Goal: Information Seeking & Learning: Learn about a topic

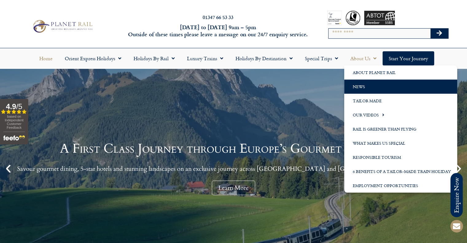
click at [355, 82] on link "News" at bounding box center [400, 87] width 113 height 14
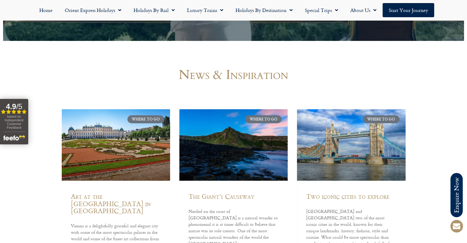
scroll to position [236, 0]
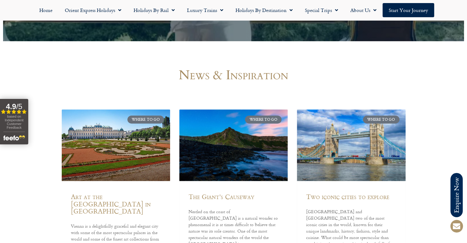
click at [333, 153] on link at bounding box center [351, 145] width 108 height 72
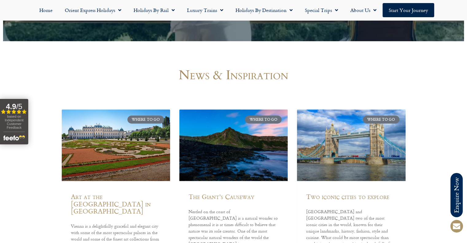
scroll to position [335, 0]
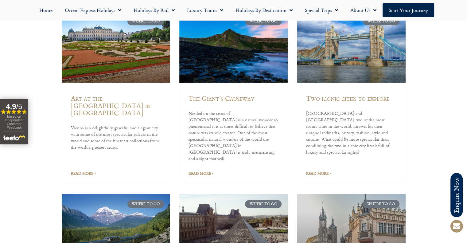
click at [231, 64] on link at bounding box center [233, 47] width 108 height 72
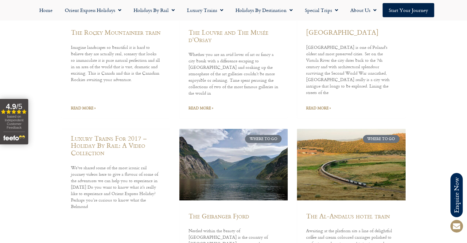
scroll to position [649, 0]
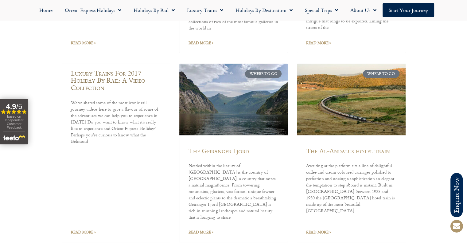
click at [102, 68] on link "Luxury Trains For 2017 – Holiday By Rail: A Video Collection" at bounding box center [109, 80] width 76 height 24
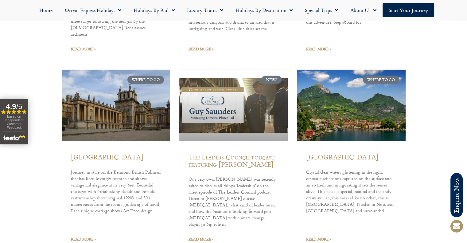
scroll to position [1217, 0]
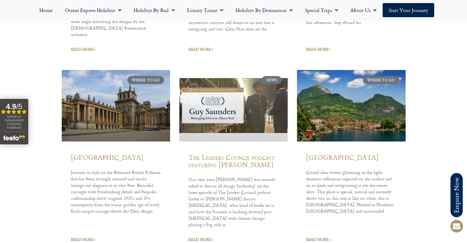
click at [246, 70] on link at bounding box center [233, 106] width 108 height 72
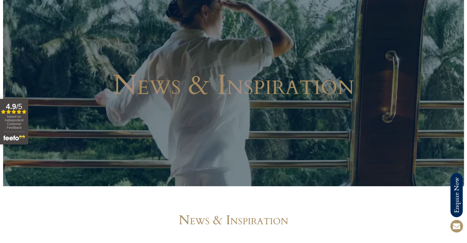
scroll to position [0, 0]
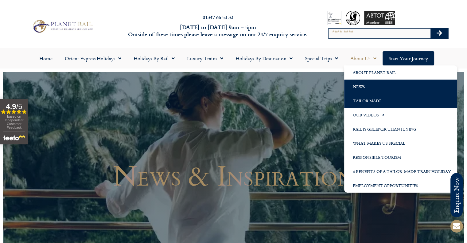
click at [405, 99] on link "Tailor Made" at bounding box center [400, 101] width 113 height 14
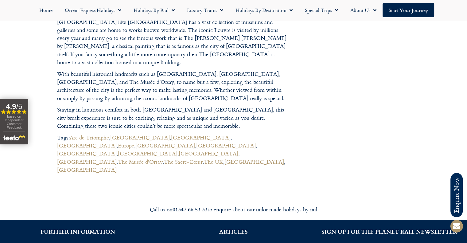
scroll to position [777, 0]
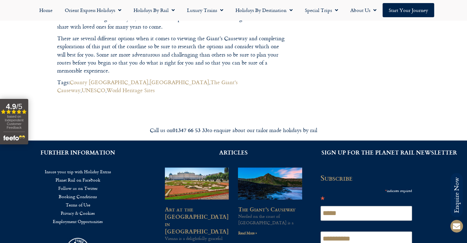
scroll to position [815, 0]
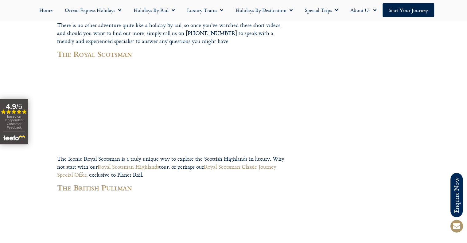
scroll to position [234, 0]
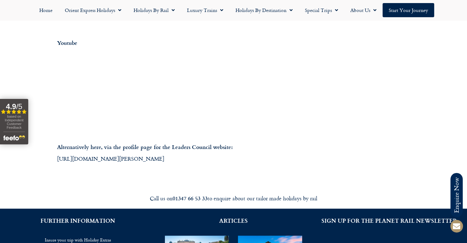
scroll to position [303, 0]
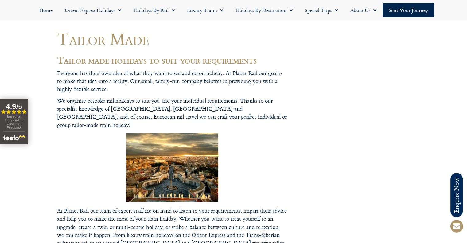
scroll to position [49, 0]
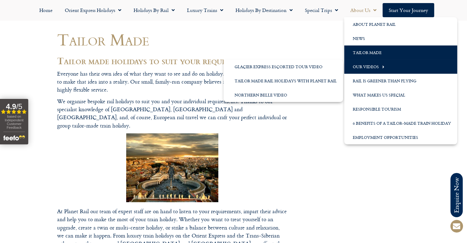
click at [357, 67] on link "Our Videos" at bounding box center [400, 67] width 113 height 14
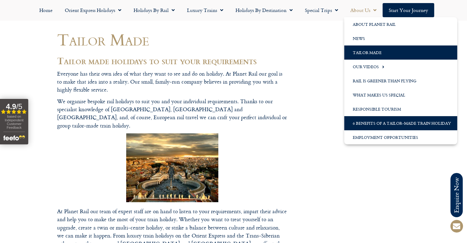
click at [367, 121] on link "6 Benefits of a Tailor-Made Train Holiday" at bounding box center [400, 123] width 113 height 14
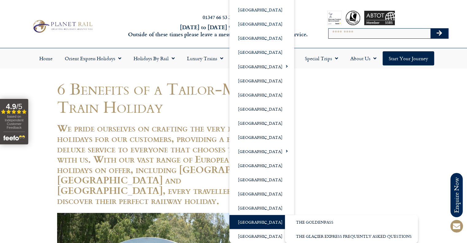
click at [252, 222] on link "[GEOGRAPHIC_DATA]" at bounding box center [261, 222] width 65 height 14
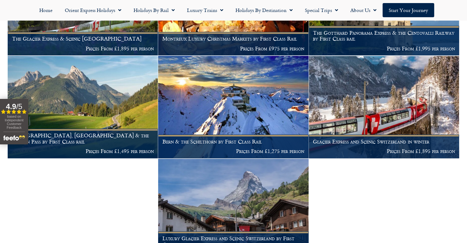
scroll to position [364, 0]
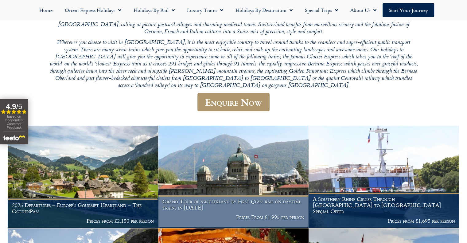
scroll to position [0, 0]
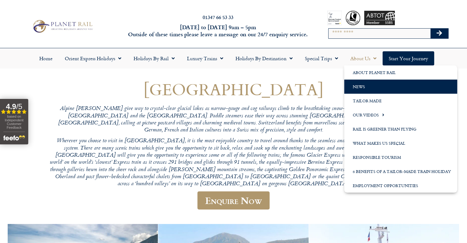
click at [384, 80] on link "News" at bounding box center [400, 87] width 113 height 14
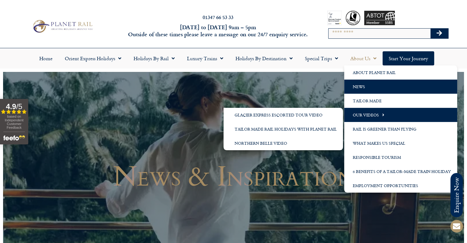
click at [379, 116] on span "Menu" at bounding box center [382, 115] width 6 height 10
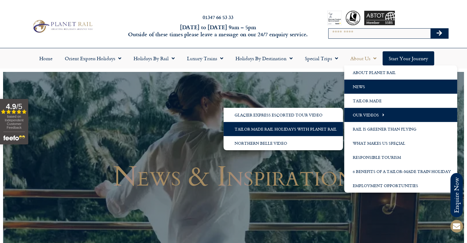
click at [317, 129] on link "Tailor Made Rail Holidays with Planet Rail" at bounding box center [283, 129] width 119 height 14
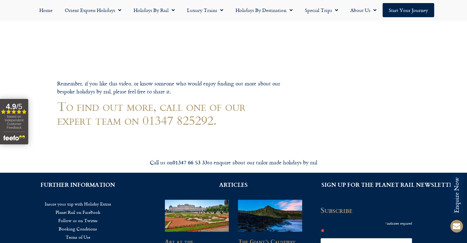
scroll to position [261, 0]
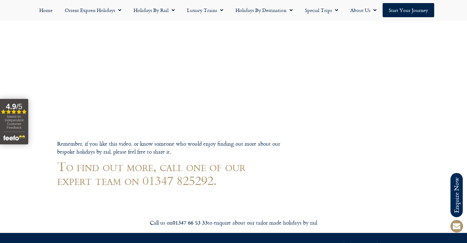
click at [131, 69] on footer "Call us on [PHONE_NUMBER] to enquire about our tailor made holidays by rail FUR…" at bounding box center [233, 116] width 467 height 595
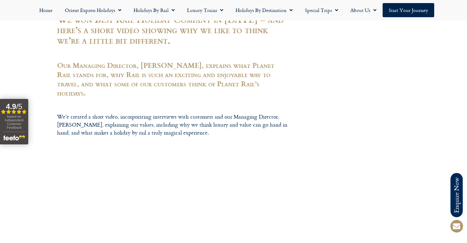
scroll to position [145, 0]
click at [132, 180] on footer "Call us on 01347 66 53 33 to enquire about our tailor made holidays by rail FUR…" at bounding box center [233, 232] width 467 height 595
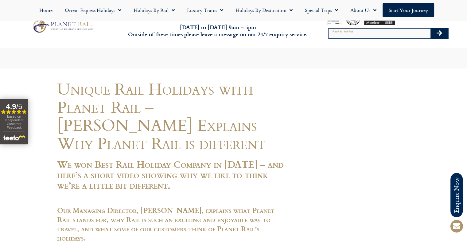
scroll to position [140, 0]
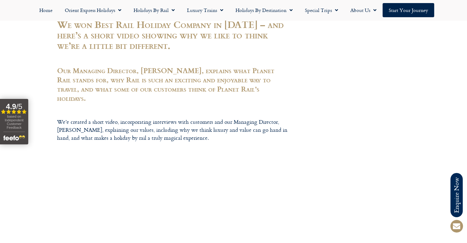
click at [132, 188] on footer "Call us on [PHONE_NUMBER] to enquire about our tailor made holidays by rail FUR…" at bounding box center [233, 237] width 467 height 595
click at [154, 191] on footer "Call us on [PHONE_NUMBER] to enquire about our tailor made holidays by rail FUR…" at bounding box center [233, 237] width 467 height 595
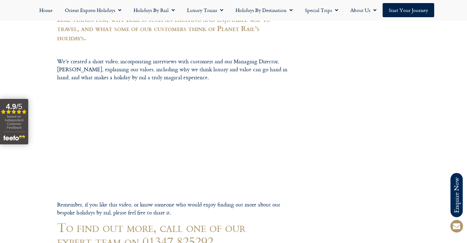
scroll to position [200, 0]
click at [138, 138] on footer "Call us on 01347 66 53 33 to enquire about our tailor made holidays by rail FUR…" at bounding box center [233, 177] width 467 height 595
click at [137, 135] on footer "Call us on 01347 66 53 33 to enquire about our tailor made holidays by rail FUR…" at bounding box center [233, 177] width 467 height 595
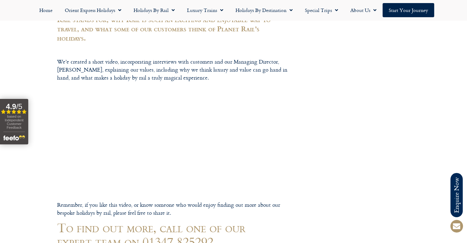
click at [137, 135] on footer "Call us on 01347 66 53 33 to enquire about our tailor made holidays by rail FUR…" at bounding box center [233, 177] width 467 height 595
drag, startPoint x: 137, startPoint y: 135, endPoint x: 222, endPoint y: 72, distance: 105.2
click at [222, 72] on footer "Call us on 01347 66 53 33 to enquire about our tailor made holidays by rail FUR…" at bounding box center [233, 177] width 467 height 595
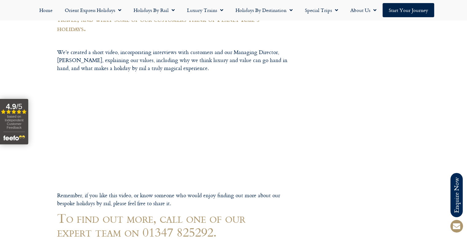
scroll to position [148, 0]
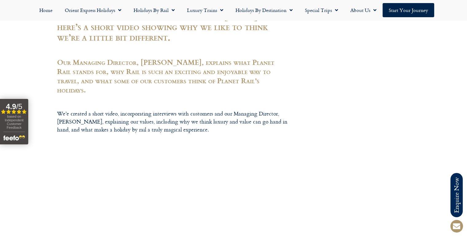
click at [222, 72] on footer "Call us on 01347 66 53 33 to enquire about our tailor made holidays by rail FUR…" at bounding box center [233, 229] width 467 height 595
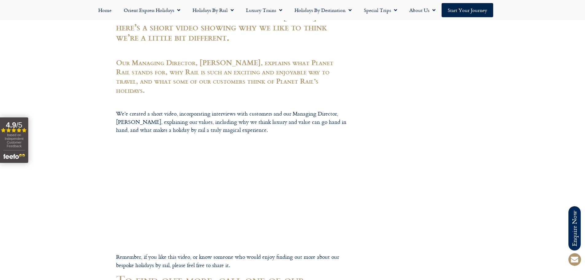
click at [178, 177] on footer "Call us on 01347 66 53 33 to enquire about our tailor made holidays by rail FUR…" at bounding box center [292, 229] width 585 height 595
click at [200, 190] on footer "Call us on 01347 66 53 33 to enquire about our tailor made holidays by rail FUR…" at bounding box center [292, 229] width 585 height 595
click at [193, 181] on footer "Call us on 01347 66 53 33 to enquire about our tailor made holidays by rail FUR…" at bounding box center [292, 229] width 585 height 595
click at [192, 184] on footer "Call us on 01347 66 53 33 to enquire about our tailor made holidays by rail FUR…" at bounding box center [292, 229] width 585 height 595
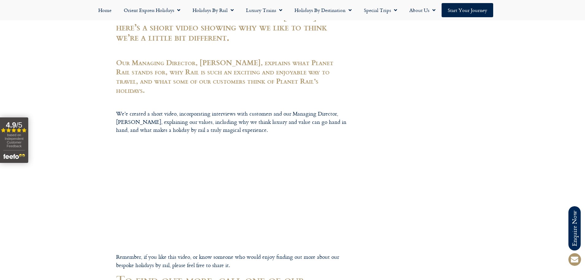
click at [128, 144] on footer "Call us on 01347 66 53 33 to enquire about our tailor made holidays by rail FUR…" at bounding box center [292, 229] width 585 height 595
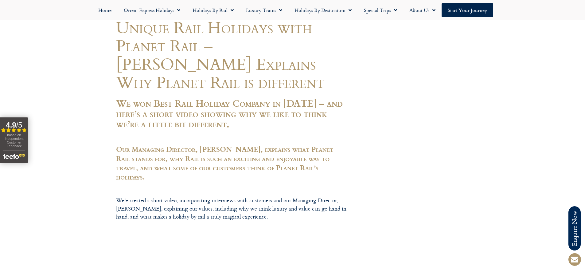
scroll to position [154, 0]
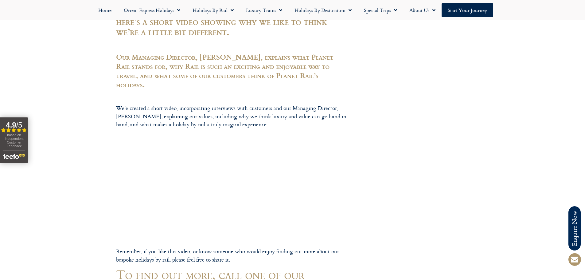
drag, startPoint x: 179, startPoint y: 189, endPoint x: 197, endPoint y: 166, distance: 29.4
click at [180, 186] on footer "Call us on 01347 66 53 33 to enquire about our tailor made holidays by rail FUR…" at bounding box center [292, 223] width 585 height 595
click at [197, 165] on footer "Call us on 01347 66 53 33 to enquire about our tailor made holidays by rail FUR…" at bounding box center [292, 223] width 585 height 595
click at [197, 181] on footer "Call us on 01347 66 53 33 to enquire about our tailor made holidays by rail FUR…" at bounding box center [292, 223] width 585 height 595
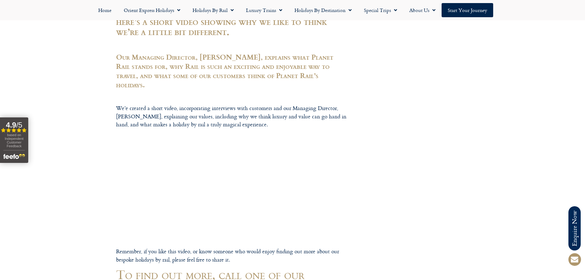
click at [197, 181] on footer "Call us on 01347 66 53 33 to enquire about our tailor made holidays by rail FUR…" at bounding box center [292, 223] width 585 height 595
click at [194, 173] on footer "Call us on 01347 66 53 33 to enquire about our tailor made holidays by rail FUR…" at bounding box center [292, 223] width 585 height 595
drag, startPoint x: 194, startPoint y: 173, endPoint x: 190, endPoint y: 175, distance: 4.1
click at [192, 174] on footer "Call us on 01347 66 53 33 to enquire about our tailor made holidays by rail FUR…" at bounding box center [292, 223] width 585 height 595
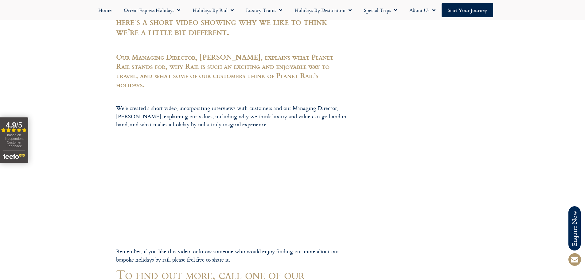
click at [190, 175] on footer "Call us on 01347 66 53 33 to enquire about our tailor made holidays by rail FUR…" at bounding box center [292, 223] width 585 height 595
click at [195, 172] on footer "Call us on 01347 66 53 33 to enquire about our tailor made holidays by rail FUR…" at bounding box center [292, 223] width 585 height 595
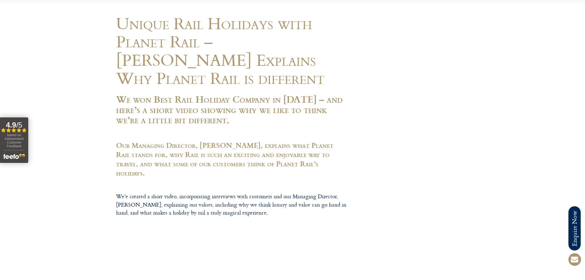
scroll to position [0, 0]
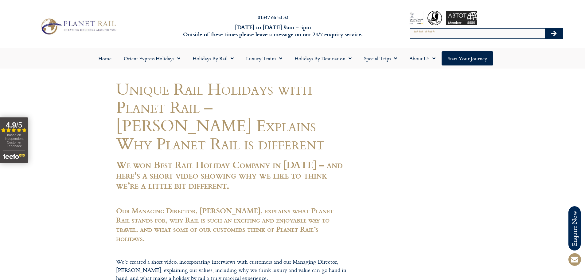
drag, startPoint x: 284, startPoint y: 167, endPoint x: 290, endPoint y: 169, distance: 6.1
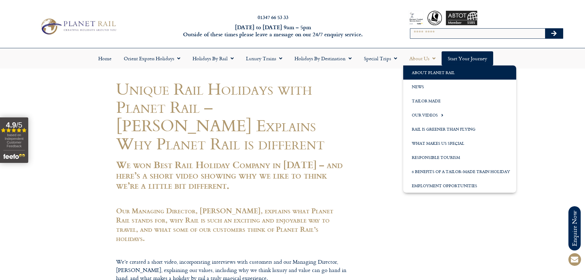
click at [442, 77] on link "About Planet Rail" at bounding box center [459, 72] width 113 height 14
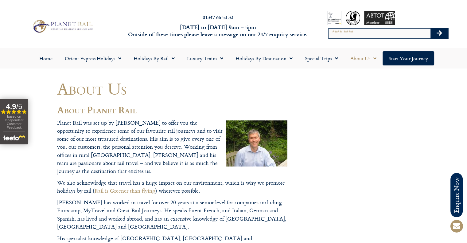
drag, startPoint x: 19, startPoint y: 44, endPoint x: 26, endPoint y: 35, distance: 11.0
click at [19, 44] on div "01347 66 53 33 Monday to Friday 9am – 5pm Outside of these times please leave a…" at bounding box center [233, 26] width 467 height 43
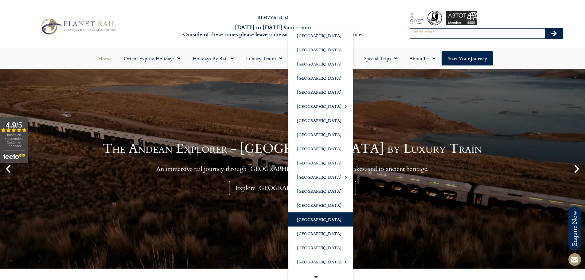
click at [321, 219] on link "[GEOGRAPHIC_DATA]" at bounding box center [320, 219] width 65 height 14
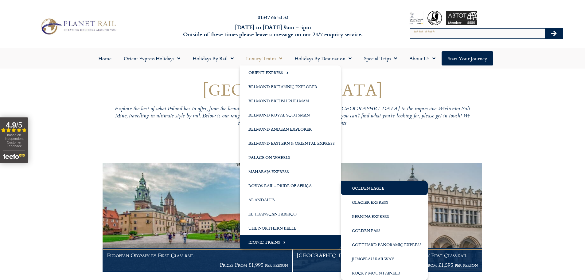
click at [380, 190] on link "Golden Eagle" at bounding box center [384, 188] width 87 height 14
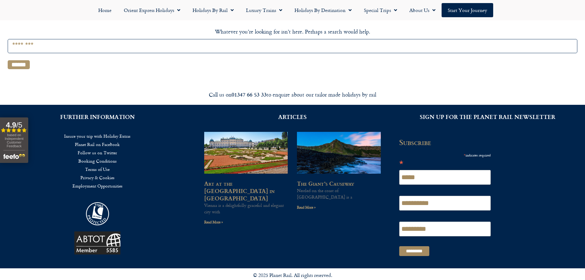
scroll to position [123, 0]
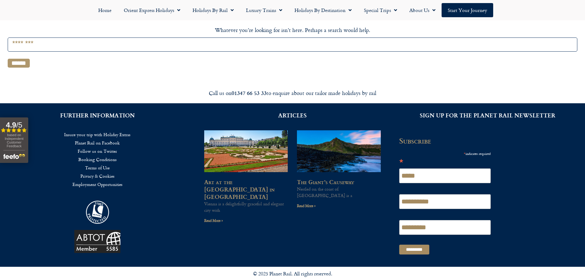
click at [111, 152] on link "Follow us on Twitter" at bounding box center [97, 151] width 177 height 8
click at [105, 140] on link "Planet Rail on Facebook" at bounding box center [97, 143] width 177 height 8
click at [108, 183] on link "Employment Opportunities" at bounding box center [97, 184] width 177 height 8
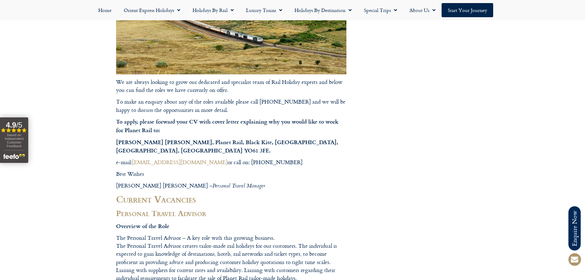
scroll to position [184, 0]
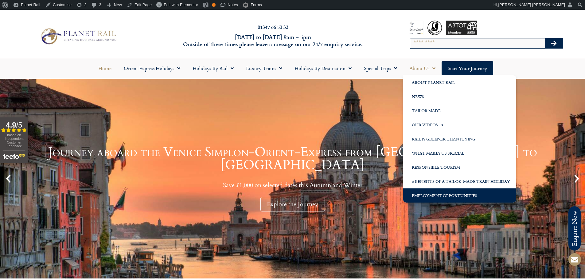
click at [437, 194] on link "Employment Opportunities" at bounding box center [459, 195] width 113 height 14
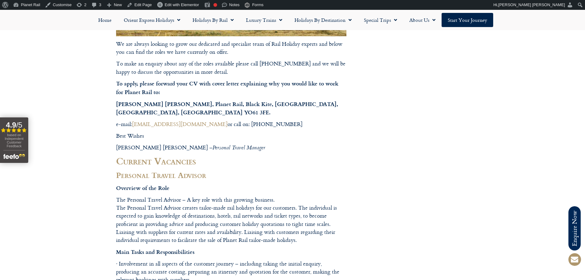
scroll to position [246, 0]
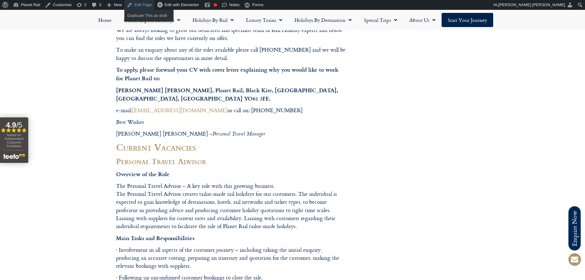
click at [146, 6] on link "Edit Page" at bounding box center [139, 5] width 30 height 10
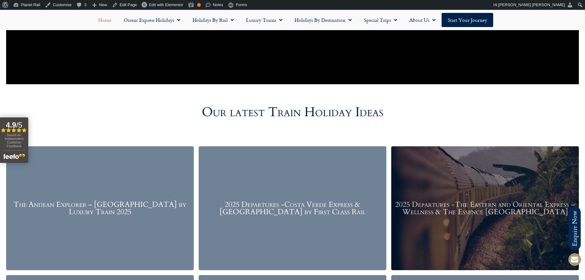
scroll to position [737, 0]
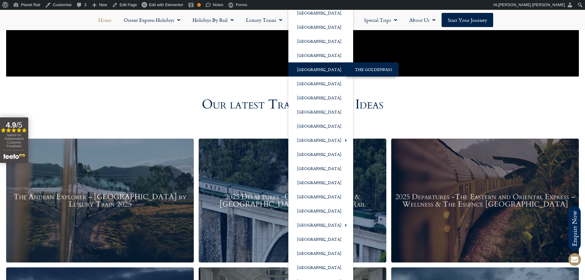
click at [365, 72] on link "The GoldenPass" at bounding box center [371, 69] width 55 height 14
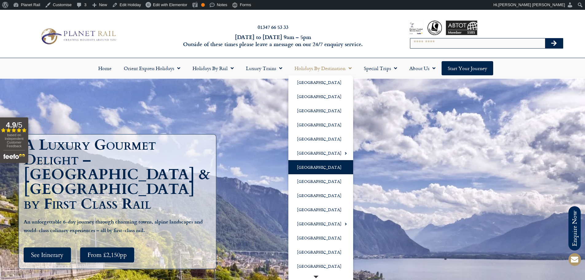
click at [315, 166] on link "[GEOGRAPHIC_DATA]" at bounding box center [320, 167] width 65 height 14
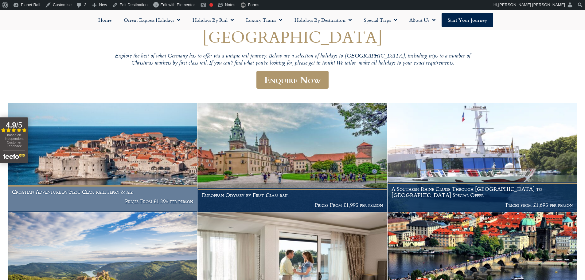
scroll to position [61, 0]
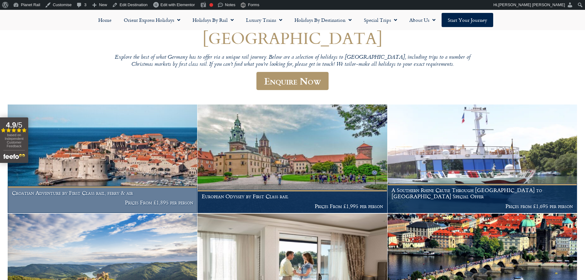
click at [146, 141] on img at bounding box center [102, 158] width 189 height 108
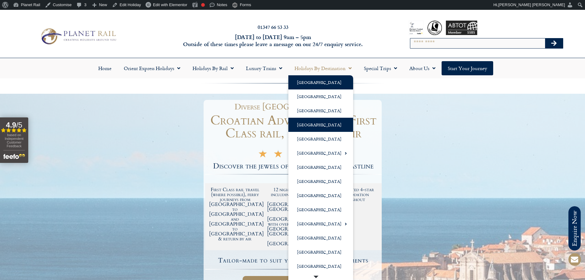
click at [309, 83] on link "[GEOGRAPHIC_DATA]" at bounding box center [320, 82] width 65 height 14
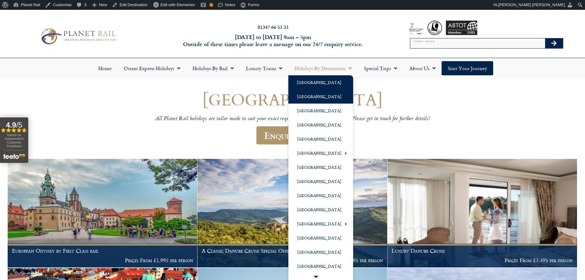
click at [312, 95] on link "[GEOGRAPHIC_DATA]" at bounding box center [320, 96] width 65 height 14
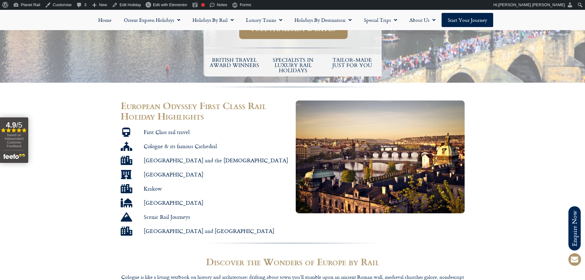
scroll to position [307, 0]
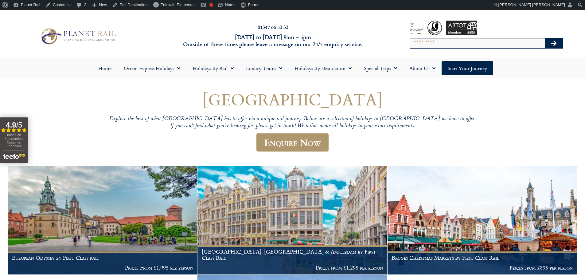
drag, startPoint x: 325, startPoint y: 115, endPoint x: 249, endPoint y: 110, distance: 75.7
click at [249, 110] on header "Belgium Explore the best of what Belgium has to offer via a unique rail journey…" at bounding box center [292, 124] width 369 height 68
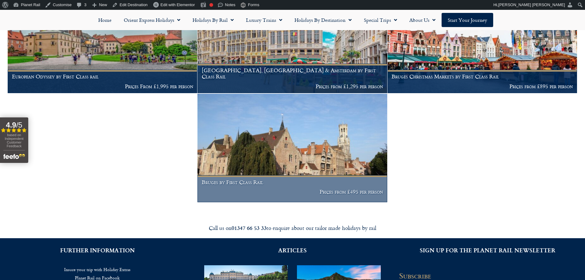
scroll to position [184, 0]
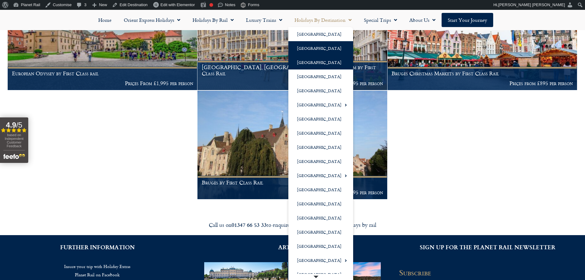
click at [309, 61] on link "[GEOGRAPHIC_DATA]" at bounding box center [320, 62] width 65 height 14
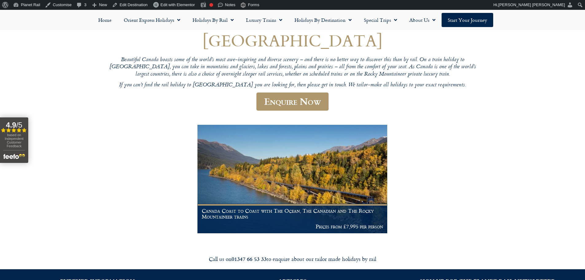
scroll to position [61, 0]
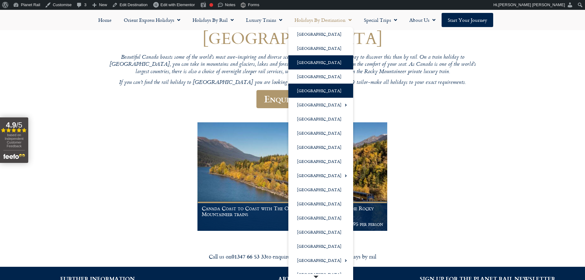
click at [321, 90] on link "[GEOGRAPHIC_DATA]" at bounding box center [320, 91] width 65 height 14
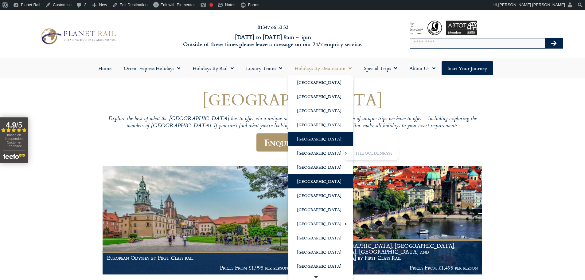
click at [312, 180] on link "[GEOGRAPHIC_DATA]" at bounding box center [320, 181] width 65 height 14
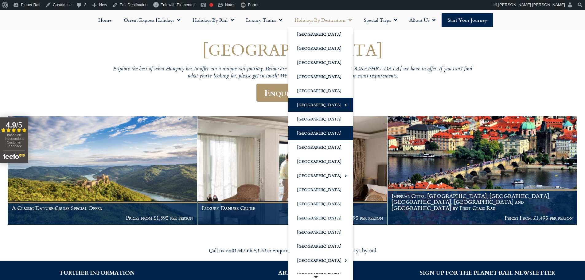
scroll to position [61, 0]
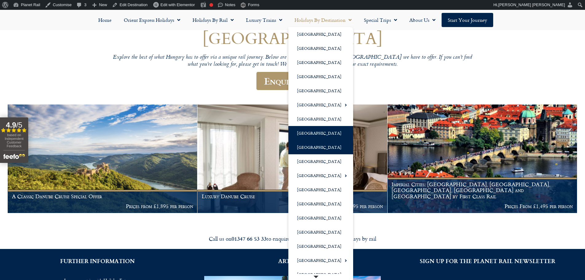
click at [312, 147] on link "[GEOGRAPHIC_DATA]" at bounding box center [320, 147] width 65 height 14
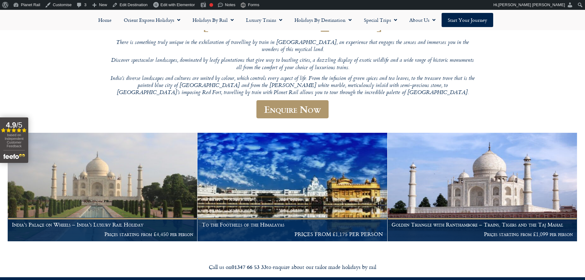
scroll to position [14, 0]
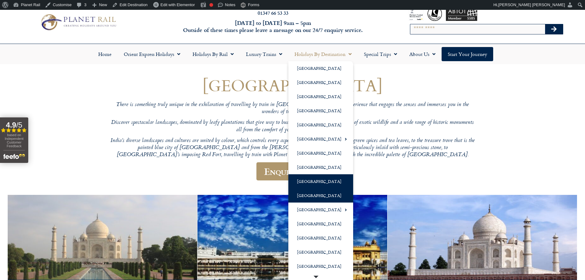
click at [310, 195] on link "[GEOGRAPHIC_DATA]" at bounding box center [320, 195] width 65 height 14
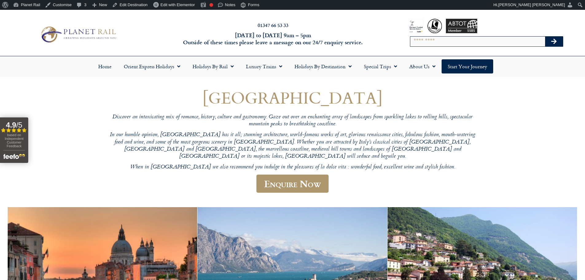
scroll to position [92, 0]
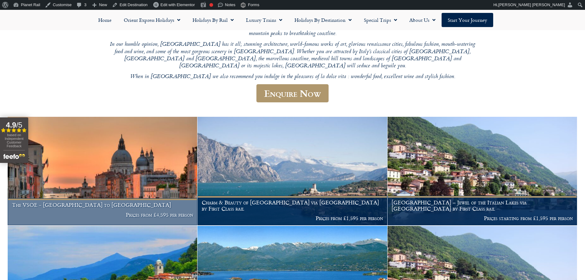
click at [106, 170] on img at bounding box center [102, 171] width 189 height 108
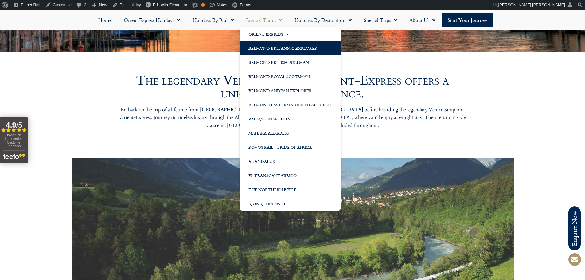
scroll to position [215, 0]
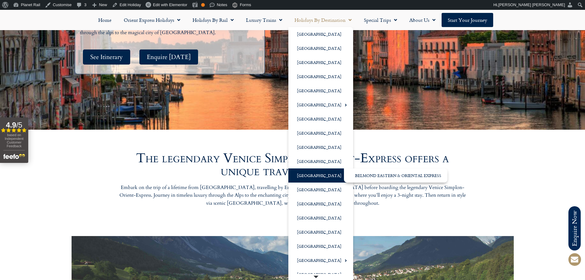
click at [309, 175] on link "[GEOGRAPHIC_DATA]" at bounding box center [320, 175] width 65 height 14
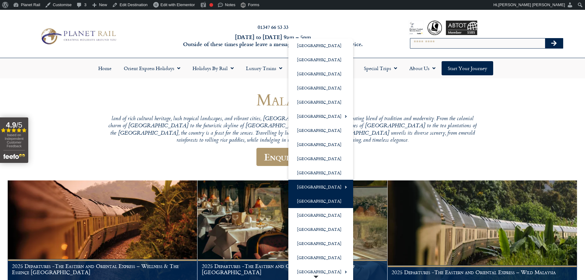
click at [316, 198] on link "[GEOGRAPHIC_DATA]" at bounding box center [320, 201] width 65 height 14
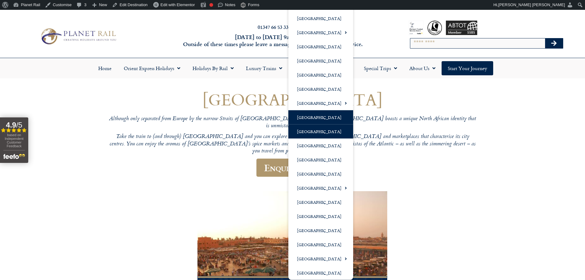
click at [319, 134] on link "[GEOGRAPHIC_DATA]" at bounding box center [320, 131] width 65 height 14
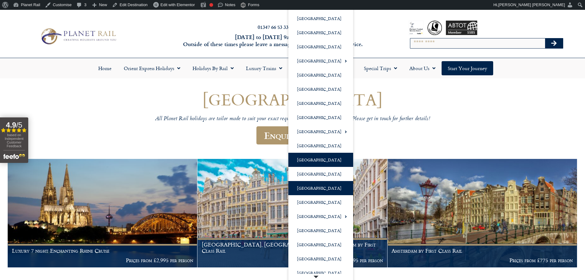
click at [307, 187] on link "[GEOGRAPHIC_DATA]" at bounding box center [320, 188] width 65 height 14
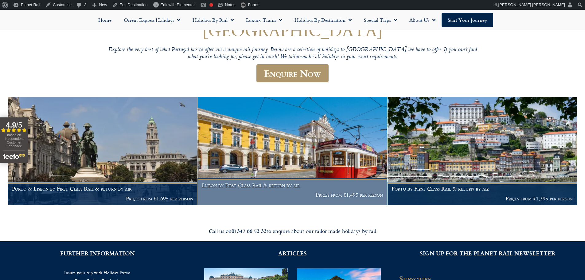
scroll to position [31, 0]
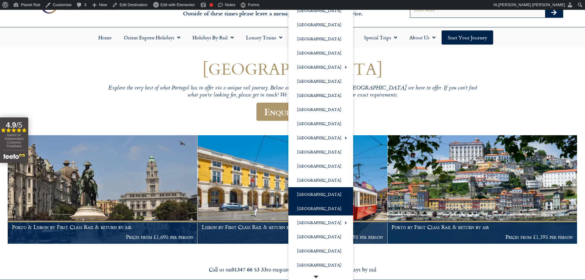
click at [316, 208] on link "[GEOGRAPHIC_DATA]" at bounding box center [320, 208] width 65 height 14
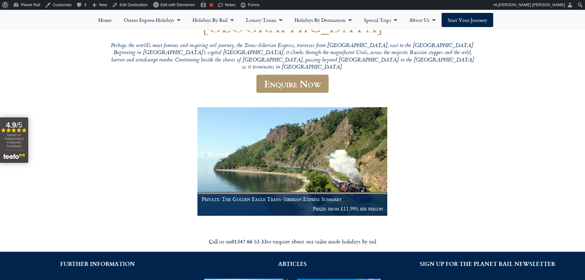
scroll to position [92, 0]
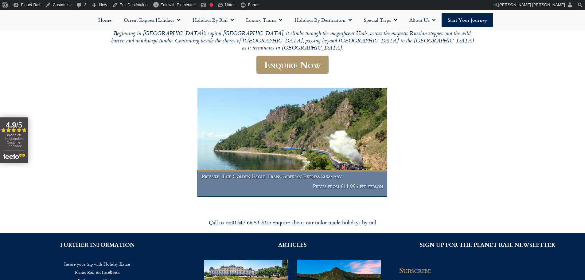
click at [341, 147] on img at bounding box center [291, 142] width 189 height 108
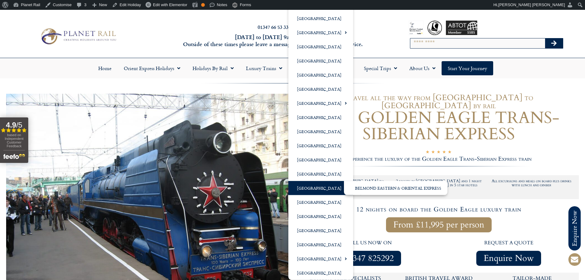
click at [319, 188] on link "[GEOGRAPHIC_DATA]" at bounding box center [320, 188] width 65 height 14
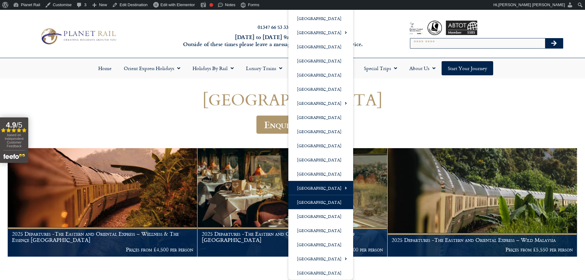
click at [323, 203] on link "[GEOGRAPHIC_DATA]" at bounding box center [320, 202] width 65 height 14
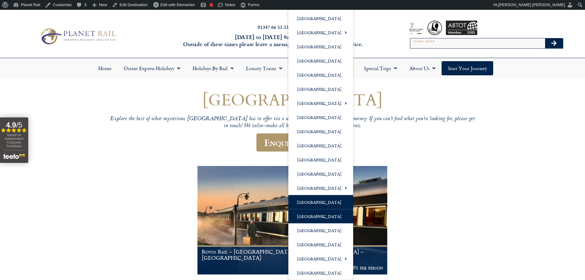
click at [326, 214] on link "[GEOGRAPHIC_DATA]" at bounding box center [320, 216] width 65 height 14
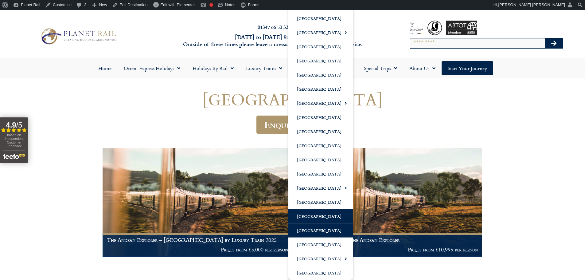
click at [312, 229] on link "[GEOGRAPHIC_DATA]" at bounding box center [320, 230] width 65 height 14
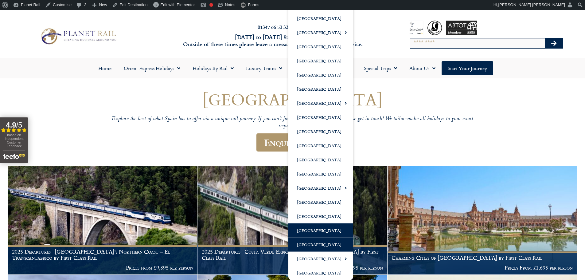
click at [321, 243] on link "[GEOGRAPHIC_DATA]" at bounding box center [320, 244] width 65 height 14
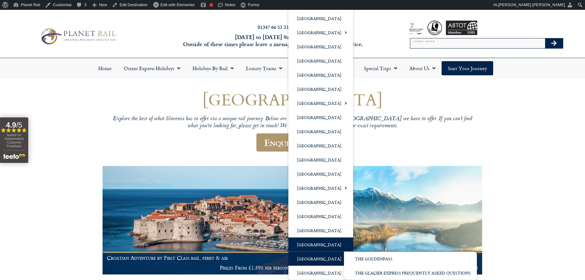
click at [341, 260] on span "Menu" at bounding box center [344, 258] width 6 height 10
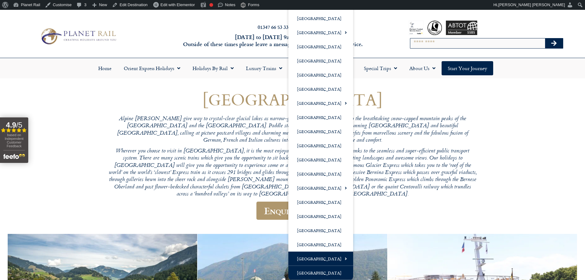
click at [305, 270] on link "[GEOGRAPHIC_DATA]" at bounding box center [320, 273] width 65 height 14
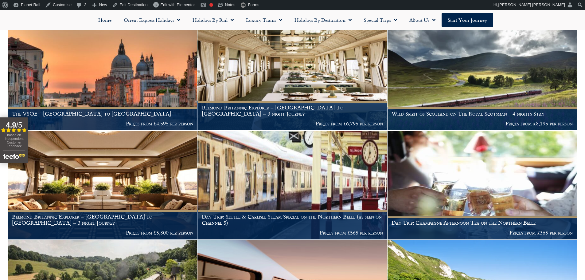
scroll to position [38, 0]
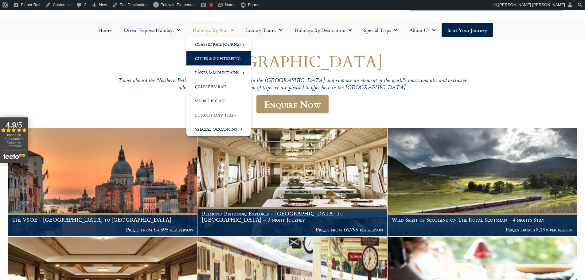
click at [226, 57] on link "Cities & Sightseeing" at bounding box center [218, 58] width 64 height 14
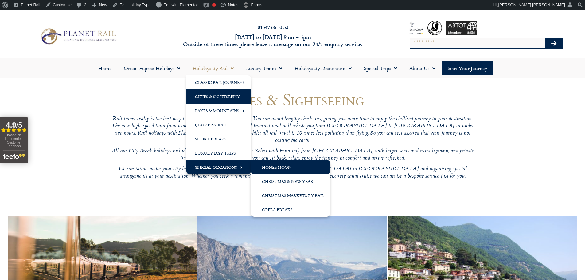
click at [277, 169] on link "Honeymoon" at bounding box center [290, 167] width 79 height 14
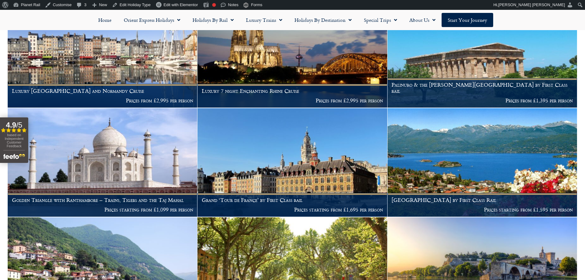
scroll to position [614, 0]
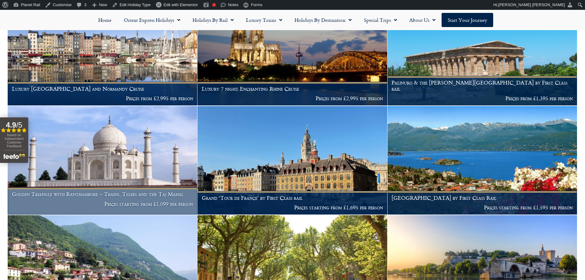
click at [159, 136] on img at bounding box center [102, 160] width 189 height 108
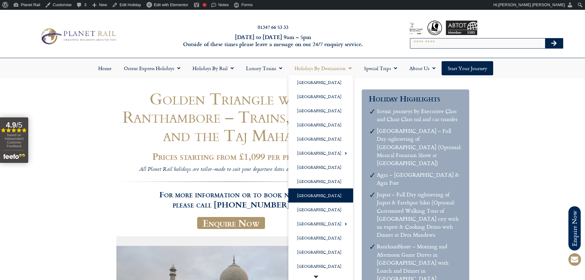
click at [327, 197] on link "[GEOGRAPHIC_DATA]" at bounding box center [320, 195] width 65 height 14
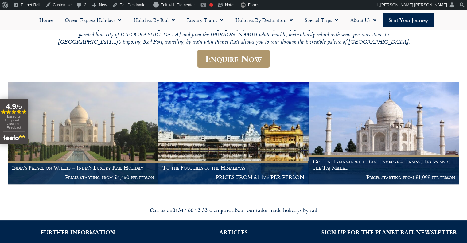
scroll to position [131, 0]
